Goal: Task Accomplishment & Management: Manage account settings

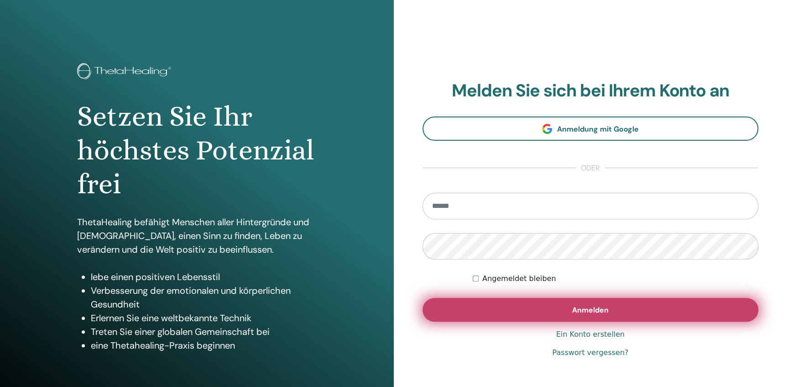
type input "**********"
click at [590, 307] on span "Anmelden" at bounding box center [590, 310] width 37 height 10
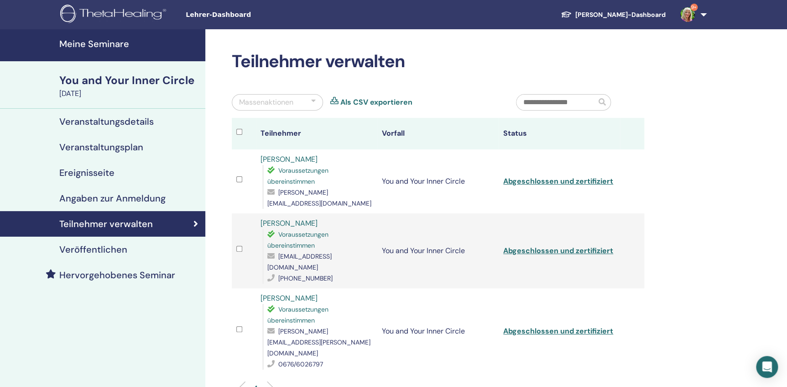
click at [84, 44] on h4 "Meine Seminare" at bounding box center [129, 43] width 141 height 11
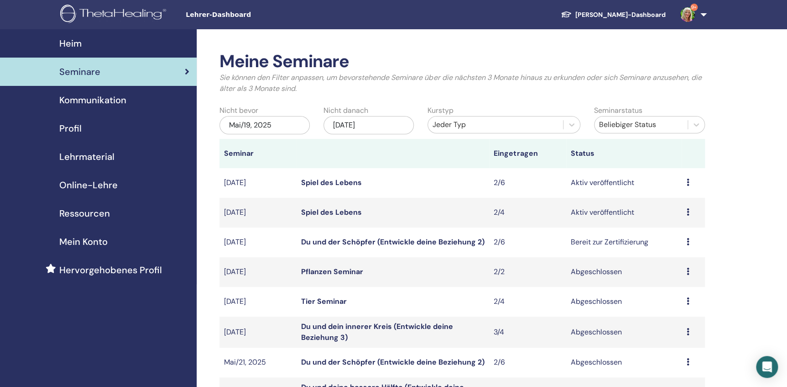
click at [285, 125] on div "Mai/19, 2025" at bounding box center [265, 125] width 90 height 18
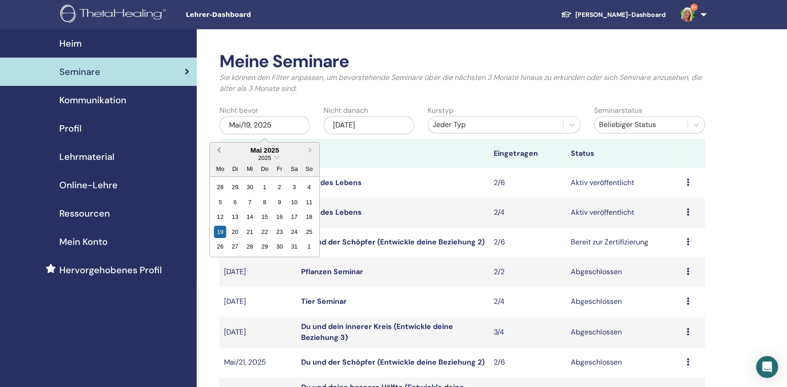
click at [216, 147] on button "Previous Month" at bounding box center [218, 150] width 15 height 15
click at [247, 185] on div "1" at bounding box center [250, 187] width 12 height 12
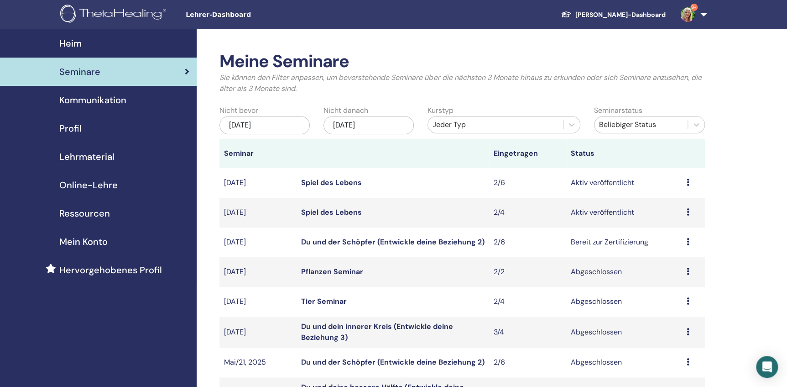
click at [687, 183] on icon at bounding box center [688, 181] width 3 height 7
click at [679, 219] on link "Teilnehmer" at bounding box center [670, 218] width 37 height 10
click at [689, 211] on icon at bounding box center [688, 211] width 3 height 7
click at [666, 245] on link "Teilnehmer" at bounding box center [672, 246] width 37 height 10
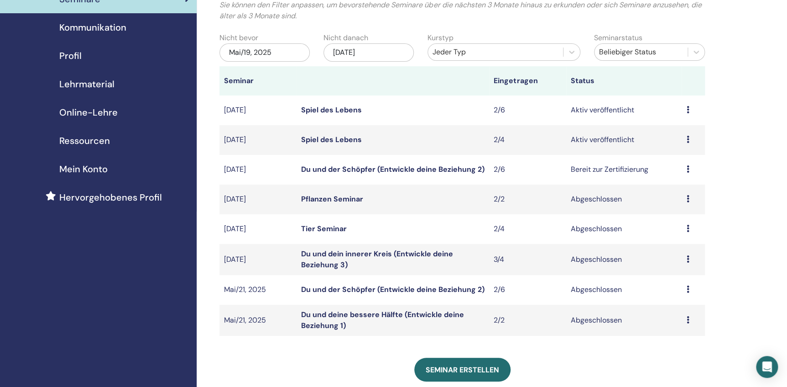
scroll to position [83, 0]
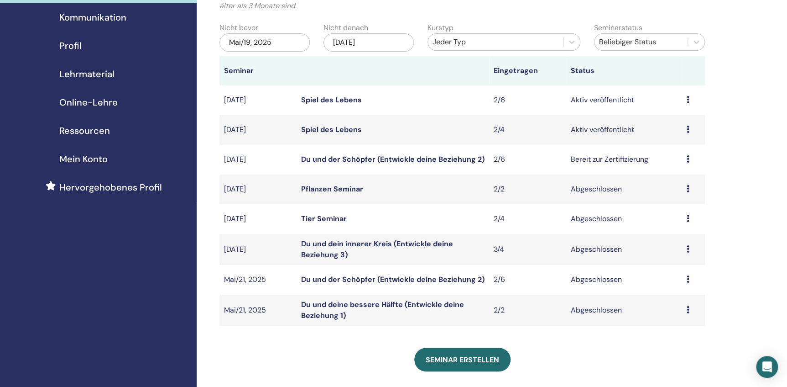
click at [291, 38] on div "Mai/19, 2025" at bounding box center [265, 42] width 90 height 18
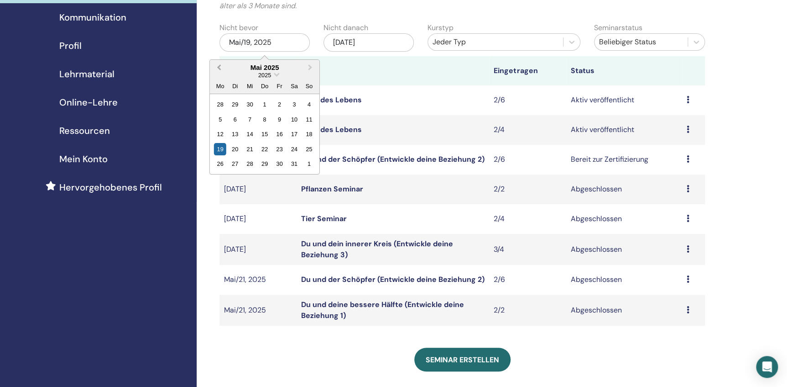
click at [218, 64] on button "Previous Month" at bounding box center [218, 68] width 15 height 15
click at [251, 100] on div "1" at bounding box center [250, 104] width 12 height 12
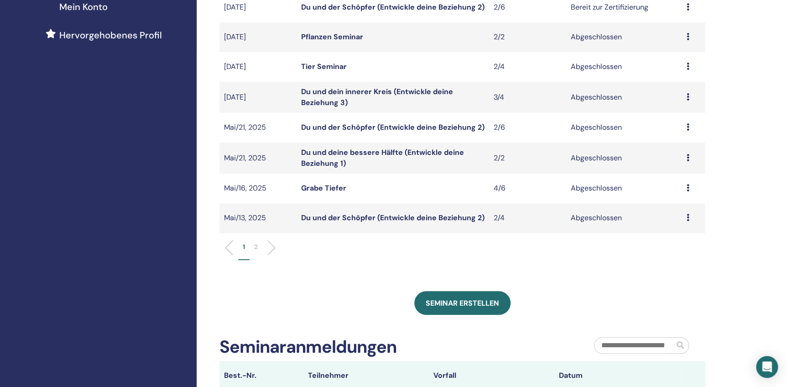
scroll to position [249, 0]
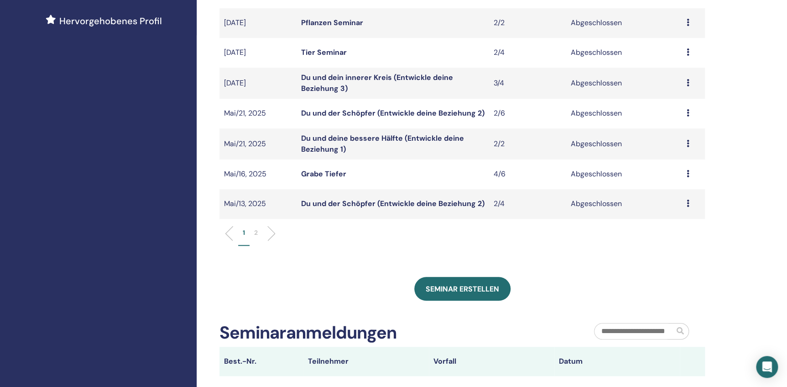
click at [256, 231] on p "2" at bounding box center [256, 233] width 4 height 10
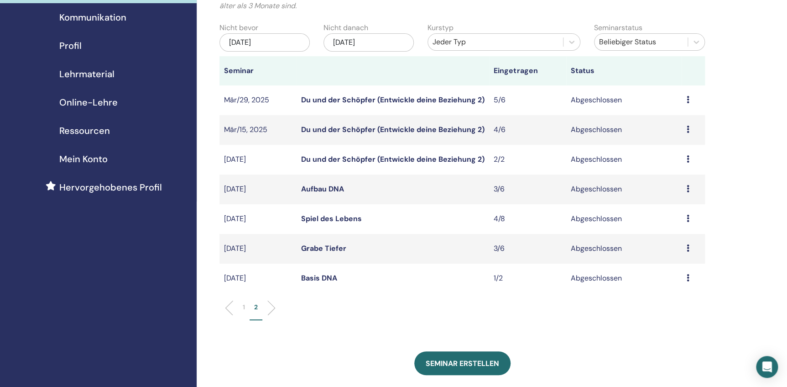
scroll to position [41, 0]
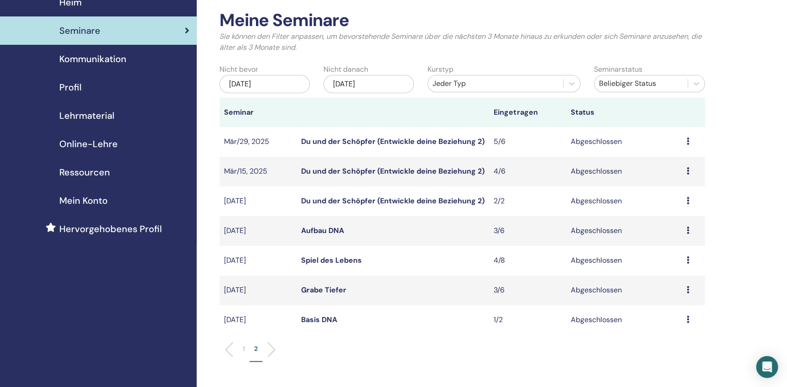
click at [285, 82] on div "Jan/01, 2025" at bounding box center [265, 84] width 90 height 18
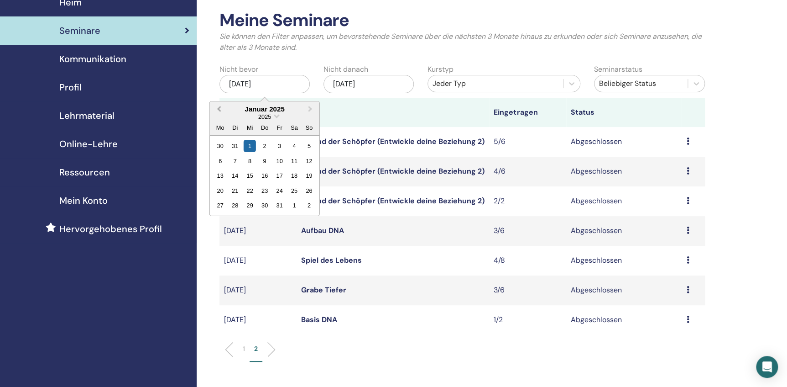
click at [219, 108] on span "Previous Month" at bounding box center [219, 109] width 0 height 10
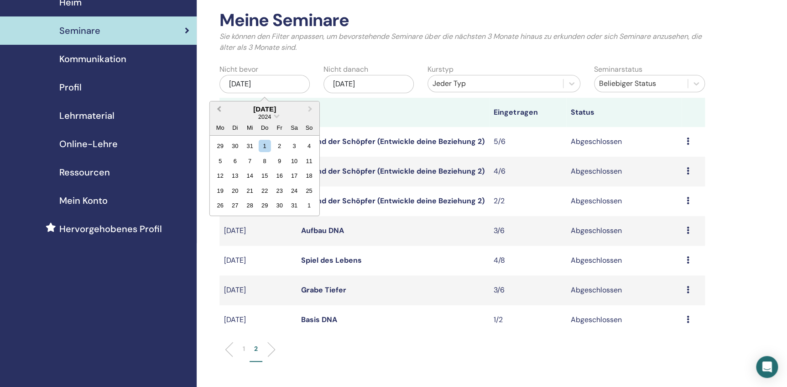
click at [219, 108] on span "Previous Month" at bounding box center [219, 109] width 0 height 10
click at [223, 144] on div "1" at bounding box center [220, 146] width 12 height 12
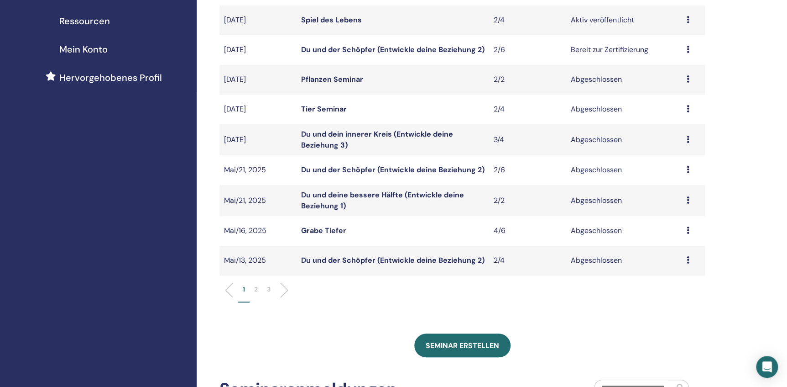
scroll to position [207, 0]
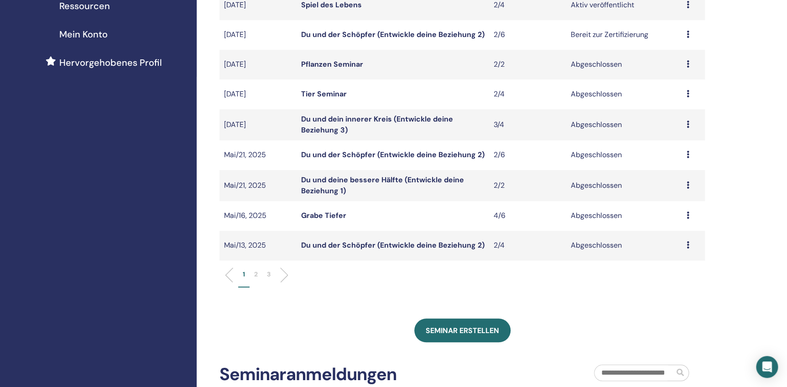
click at [256, 274] on p "2" at bounding box center [256, 274] width 4 height 10
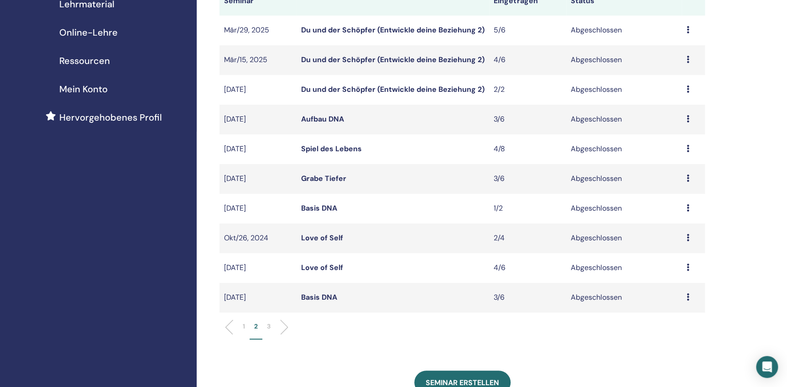
scroll to position [166, 0]
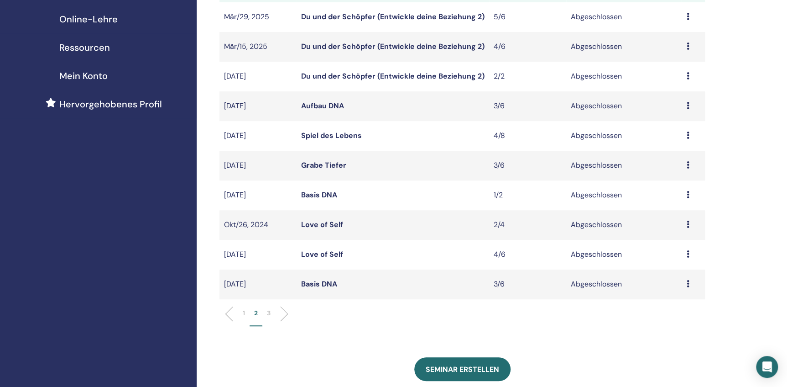
click at [688, 255] on icon at bounding box center [688, 253] width 3 height 7
click at [671, 276] on link "Teilnehmer" at bounding box center [671, 276] width 37 height 10
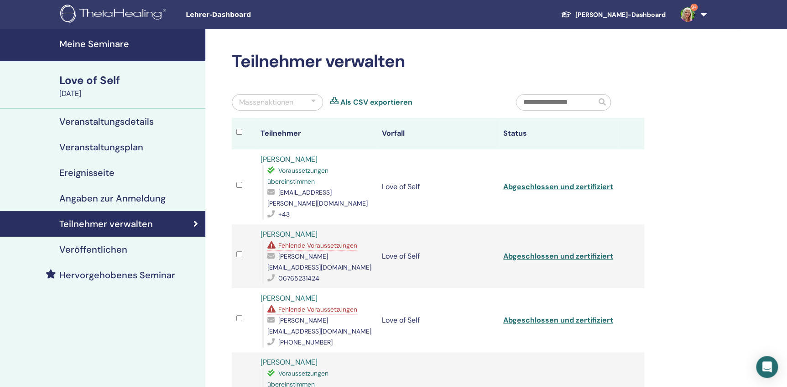
click at [296, 293] on link "[PERSON_NAME]" at bounding box center [289, 298] width 57 height 10
click at [564, 101] on input "text" at bounding box center [557, 102] width 80 height 16
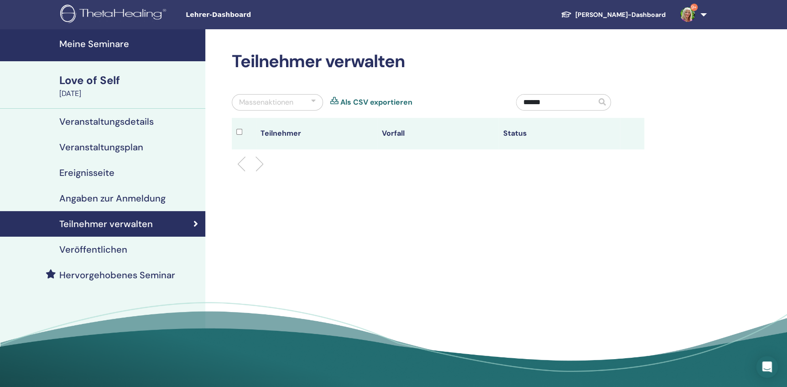
type input "******"
click at [606, 100] on span at bounding box center [602, 101] width 7 height 7
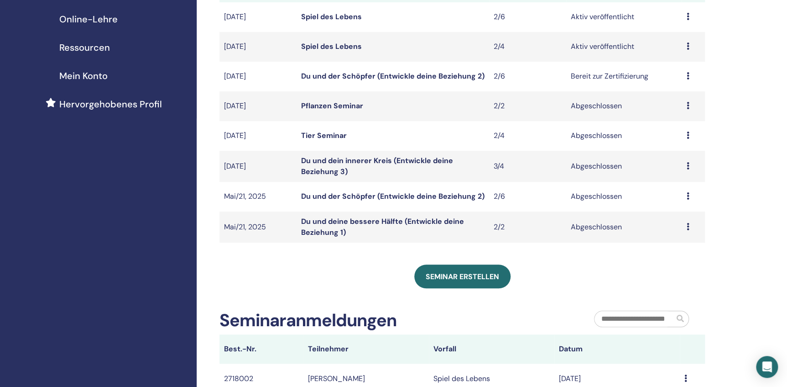
scroll to position [124, 0]
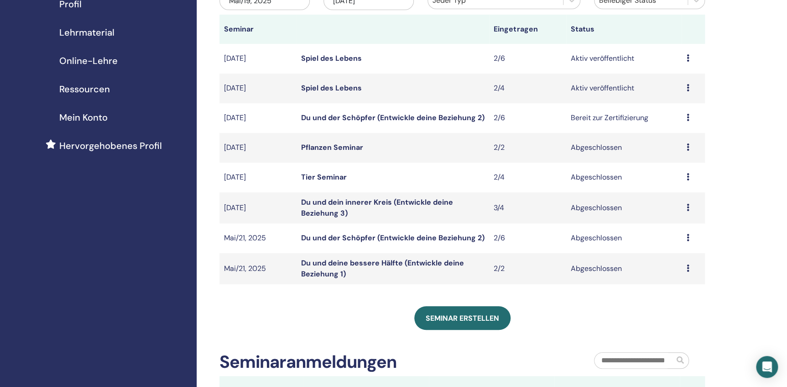
click at [686, 147] on td "Vorschau Teilnehmer" at bounding box center [693, 148] width 23 height 30
click at [688, 147] on icon at bounding box center [688, 146] width 3 height 7
click at [681, 168] on link "Teilnehmer" at bounding box center [672, 169] width 37 height 10
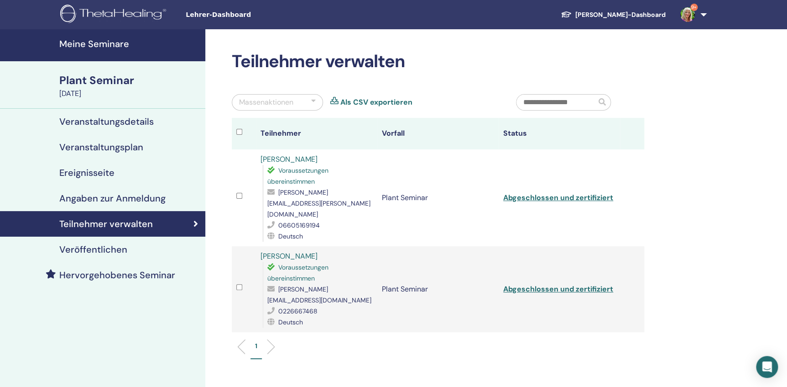
click at [298, 251] on link "[PERSON_NAME]" at bounding box center [289, 256] width 57 height 10
